Goal: Information Seeking & Learning: Find specific fact

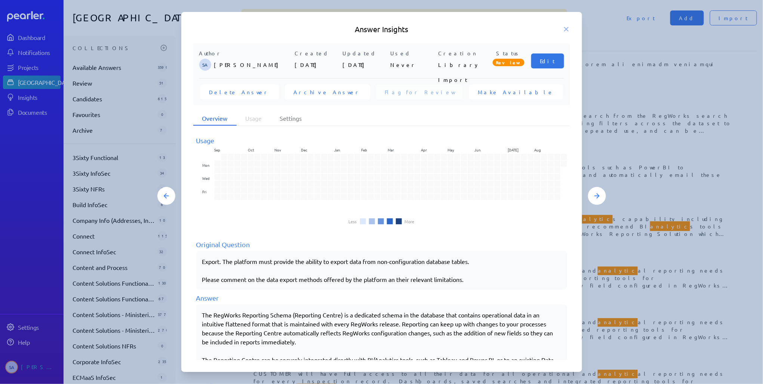
scroll to position [52, 0]
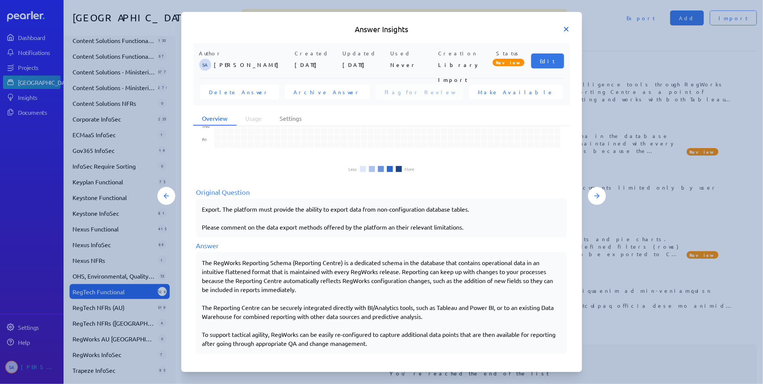
click at [564, 30] on icon at bounding box center [566, 28] width 7 height 7
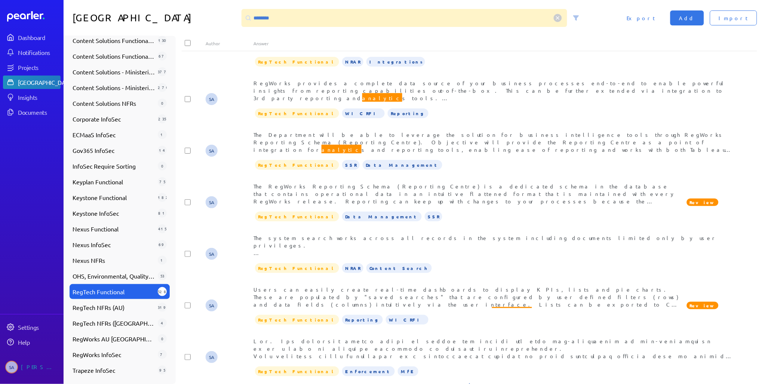
scroll to position [651, 0]
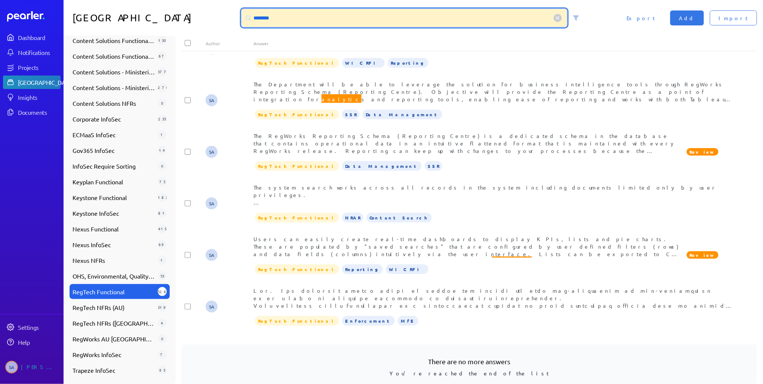
drag, startPoint x: 284, startPoint y: 18, endPoint x: 236, endPoint y: 18, distance: 47.9
click at [236, 18] on div "Answer Library ******** Import Add Export" at bounding box center [414, 18] width 700 height 36
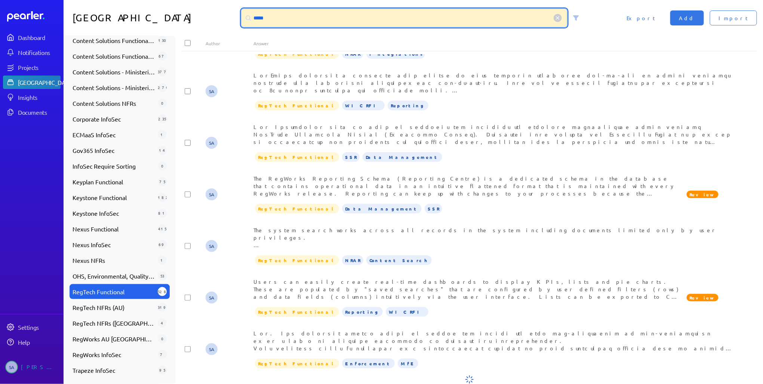
scroll to position [2, 0]
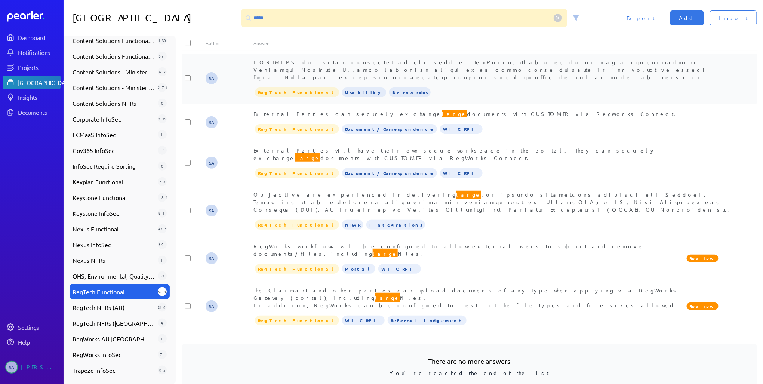
click at [388, 70] on span "large r than this, such as CCTV or drone footage, we recommend integration with…" at bounding box center [488, 133] width 469 height 149
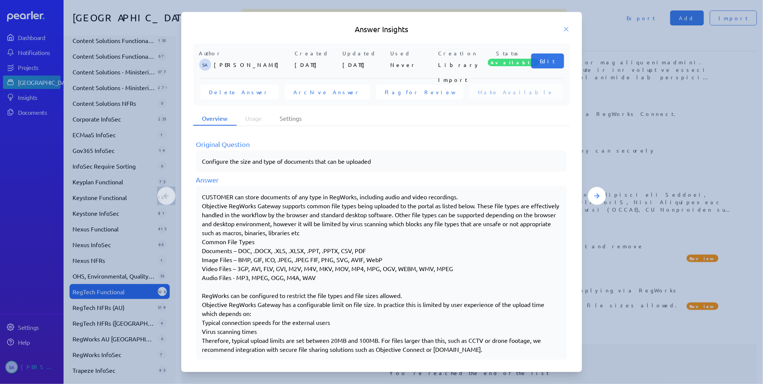
scroll to position [106, 0]
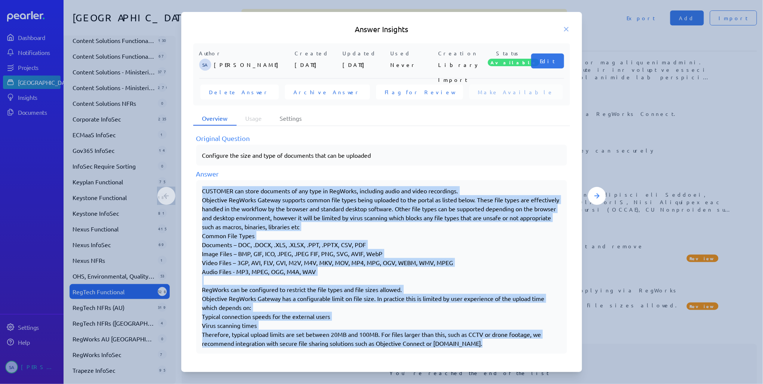
drag, startPoint x: 202, startPoint y: 187, endPoint x: 489, endPoint y: 347, distance: 328.8
click at [489, 347] on div "CUSTOMER can store documents of any type in RegWorks, including audio and video…" at bounding box center [381, 267] width 371 height 174
copy div "LOREMIPS dol sitam consectet ad eli sedd ei TemPorin, utlaboree dolor mag aliqu…"
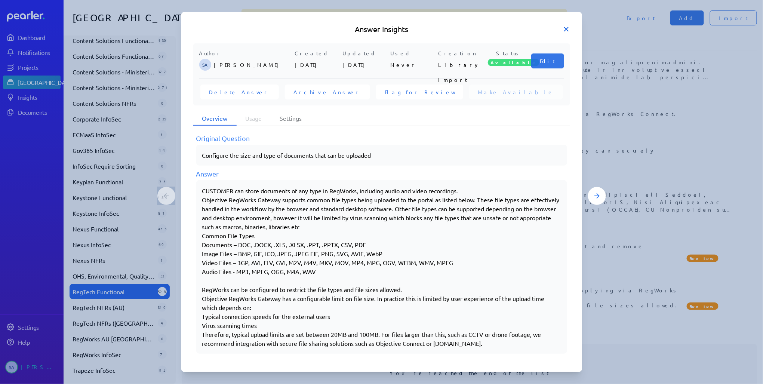
click at [567, 30] on icon at bounding box center [567, 29] width 4 height 4
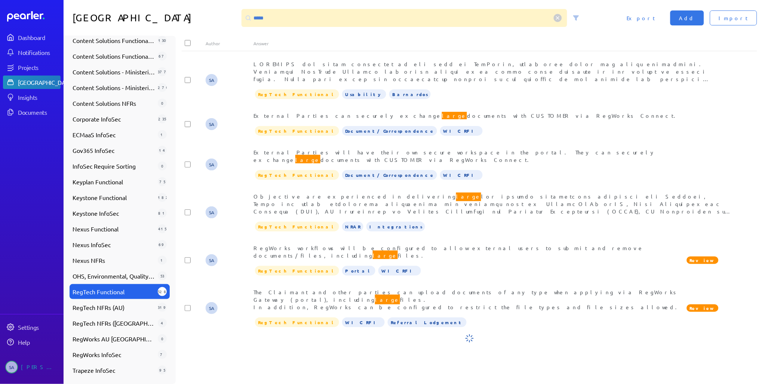
scroll to position [0, 0]
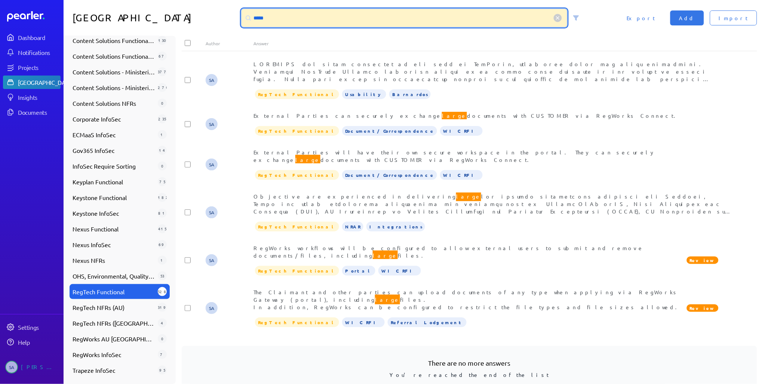
drag, startPoint x: 275, startPoint y: 19, endPoint x: 152, endPoint y: 15, distance: 123.5
click at [166, 14] on div "Answer Library ***** Import Add Export" at bounding box center [414, 18] width 700 height 36
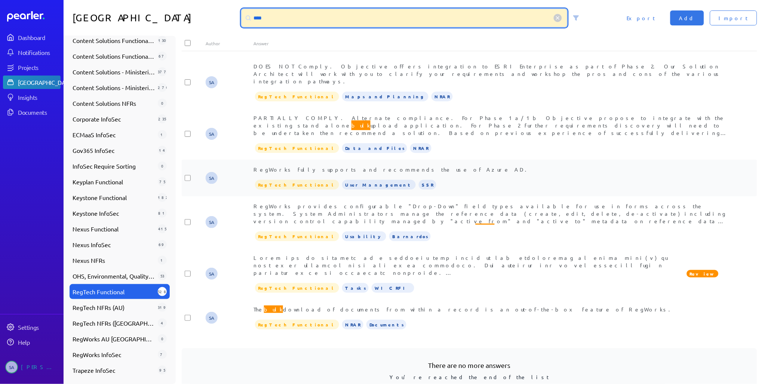
scroll to position [98, 0]
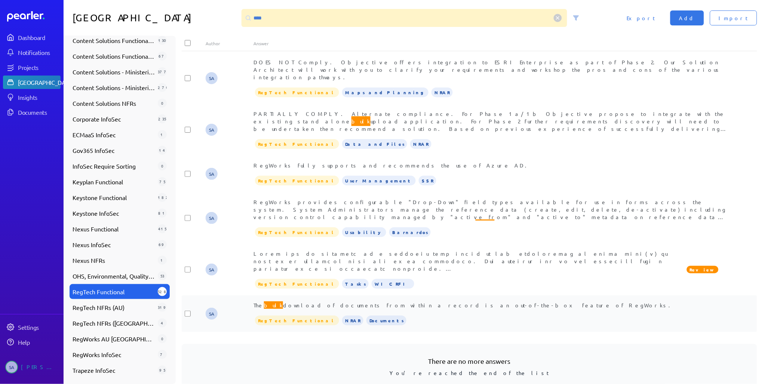
click at [420, 300] on span "The bulk download of documents from within a record is an out-of-the-box featur…" at bounding box center [465, 305] width 422 height 10
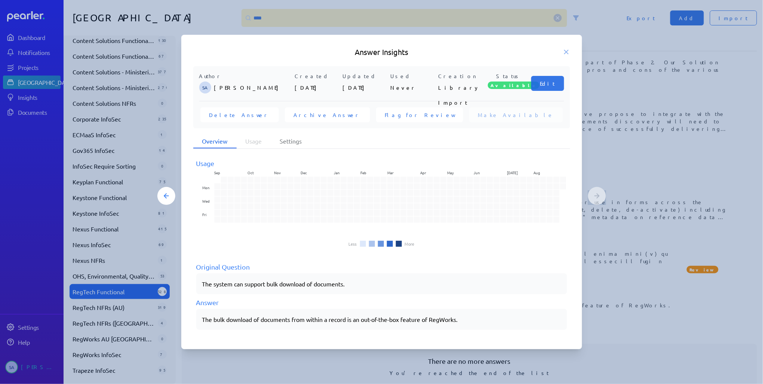
drag, startPoint x: 568, startPoint y: 52, endPoint x: 563, endPoint y: 62, distance: 11.4
click at [568, 52] on icon at bounding box center [566, 51] width 7 height 7
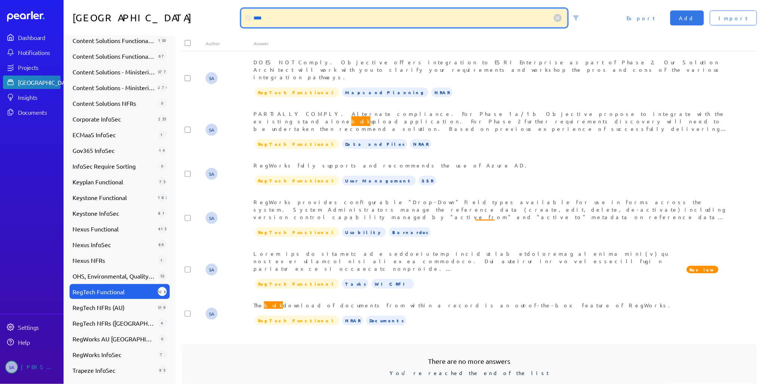
drag, startPoint x: 266, startPoint y: 19, endPoint x: 250, endPoint y: 20, distance: 16.5
click at [250, 19] on div "****" at bounding box center [405, 18] width 326 height 18
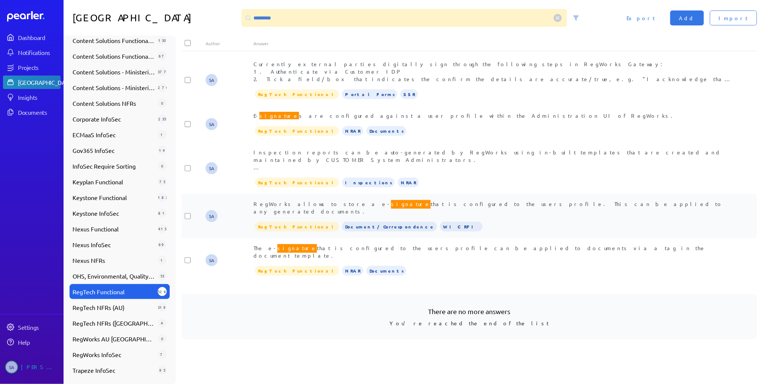
click at [398, 203] on span "RegWorks allows to store a e- signature that is configured to the users profile…" at bounding box center [489, 207] width 470 height 16
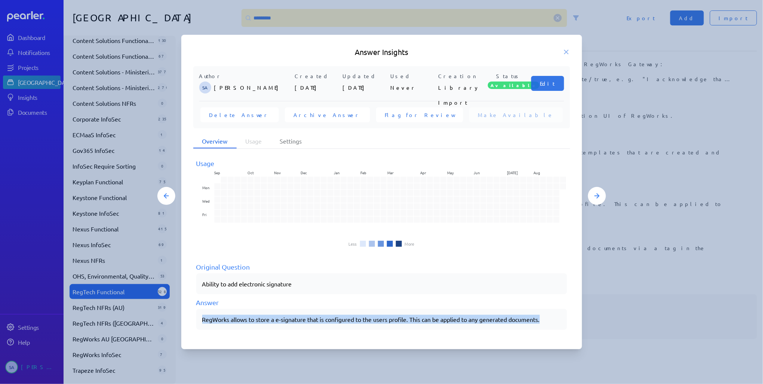
drag, startPoint x: 548, startPoint y: 320, endPoint x: 183, endPoint y: 332, distance: 364.9
click at [183, 332] on div "Author SA [PERSON_NAME] Created [DATE] Updated [DATE] Used Never Creation Libra…" at bounding box center [381, 202] width 401 height 272
copy div "RegWorks allows to store a e-signature that is configured to the users profile.…"
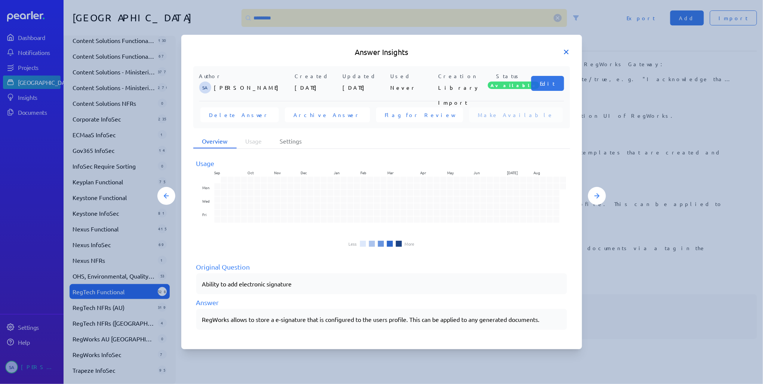
click at [567, 50] on icon at bounding box center [566, 51] width 7 height 7
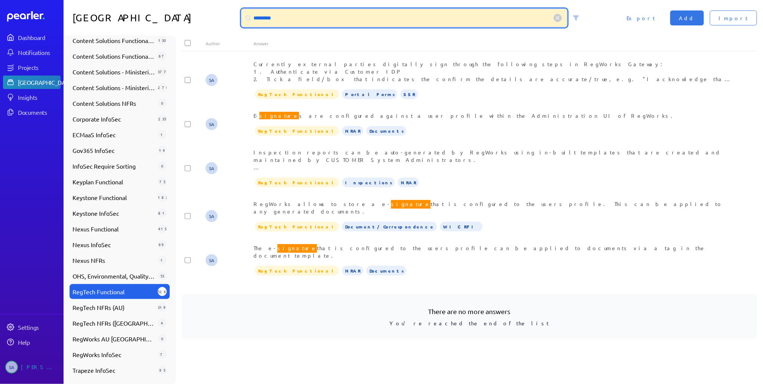
drag, startPoint x: 301, startPoint y: 22, endPoint x: 232, endPoint y: 18, distance: 69.3
click at [235, 18] on div "Answer Library ********* Import Add Export" at bounding box center [414, 18] width 700 height 36
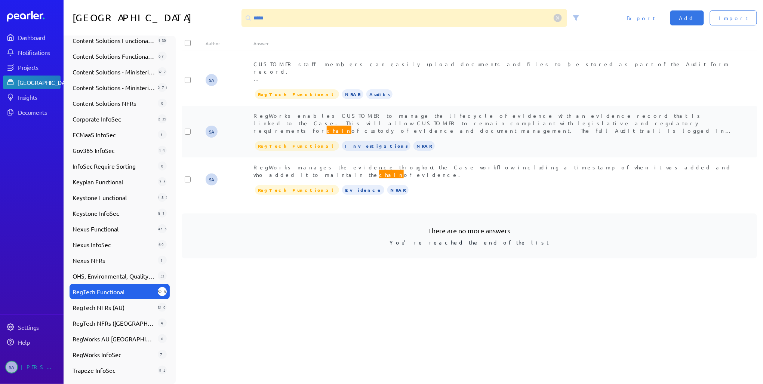
click at [374, 120] on span "RegWorks enables CUSTOMER to manage the lifecycle of evidence with an evidence …" at bounding box center [493, 167] width 479 height 111
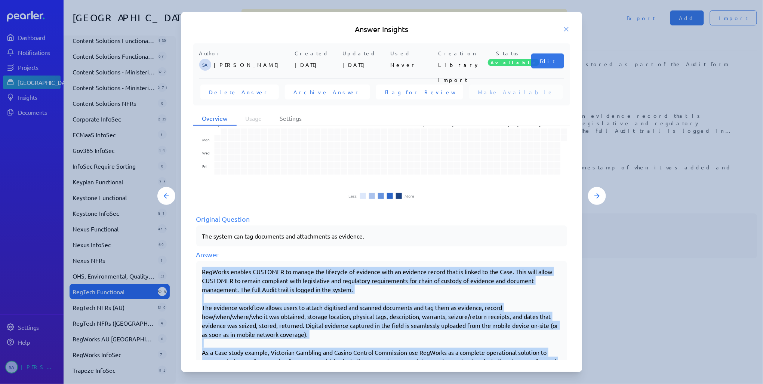
scroll to position [52, 0]
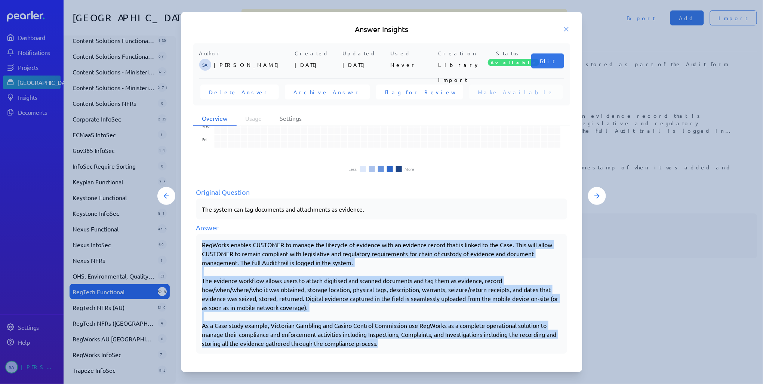
drag, startPoint x: 203, startPoint y: 297, endPoint x: 410, endPoint y: 357, distance: 215.1
click at [410, 357] on div "Usage Sep Oct Nov Dec Jan Feb Mar Apr May Jun [DATE] Aug Mon Wed Fri Less More …" at bounding box center [381, 243] width 377 height 234
copy div "RegWorks enables CUSTOMER to manage the lifecycle of evidence with an evidence …"
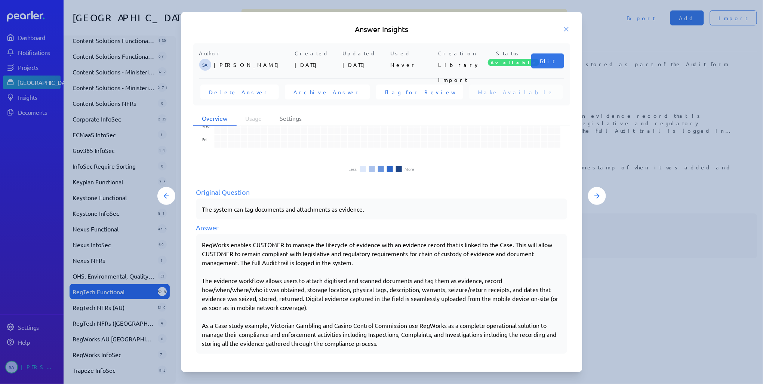
click at [566, 27] on icon at bounding box center [566, 28] width 7 height 7
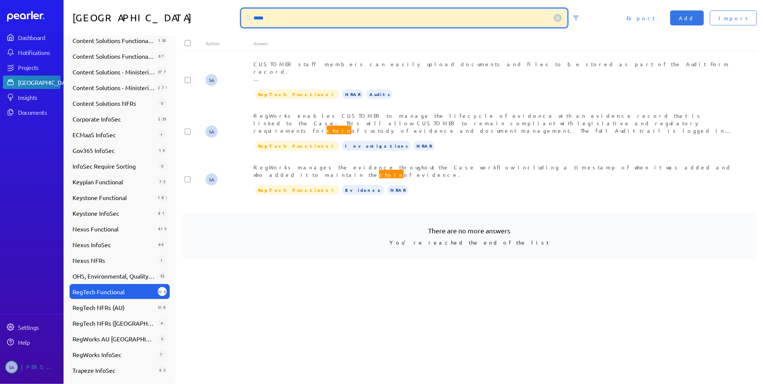
drag, startPoint x: 279, startPoint y: 19, endPoint x: 212, endPoint y: 7, distance: 67.7
click at [219, 7] on div "Answer Library ***** Import Add Export" at bounding box center [414, 18] width 700 height 36
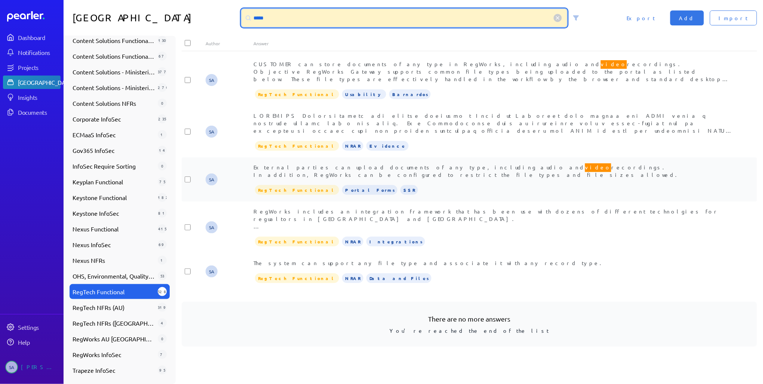
type input "*****"
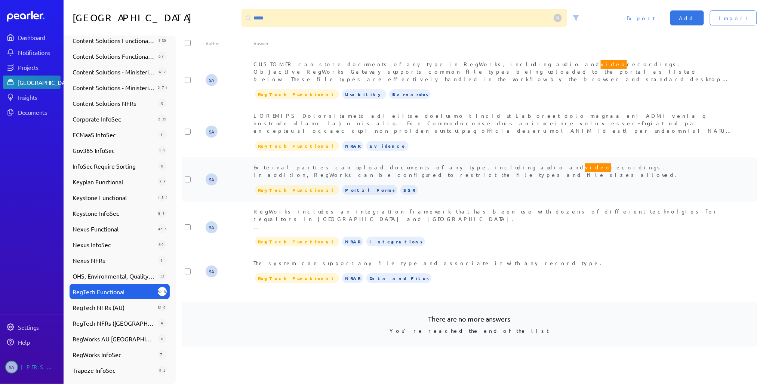
click at [375, 159] on div "SA External parties can upload documents of any type, including audio and video…" at bounding box center [470, 179] width 576 height 44
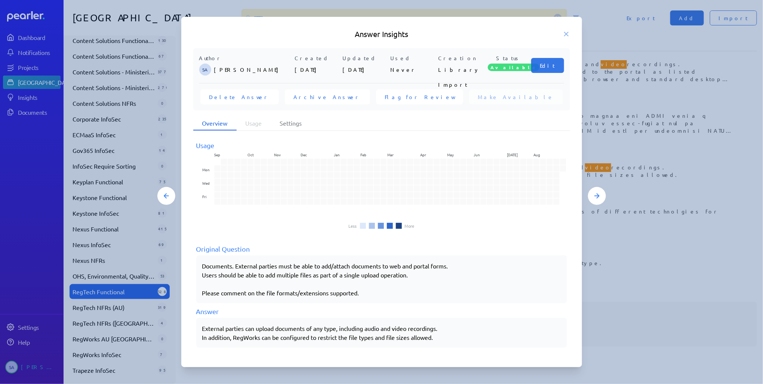
drag, startPoint x: 206, startPoint y: 329, endPoint x: 458, endPoint y: 335, distance: 252.2
click at [458, 335] on div "External parties can upload documents of any type, including audio and video re…" at bounding box center [381, 333] width 359 height 18
copy div "External parties can upload documents of any type, including audio and video re…"
